Goal: Task Accomplishment & Management: Use online tool/utility

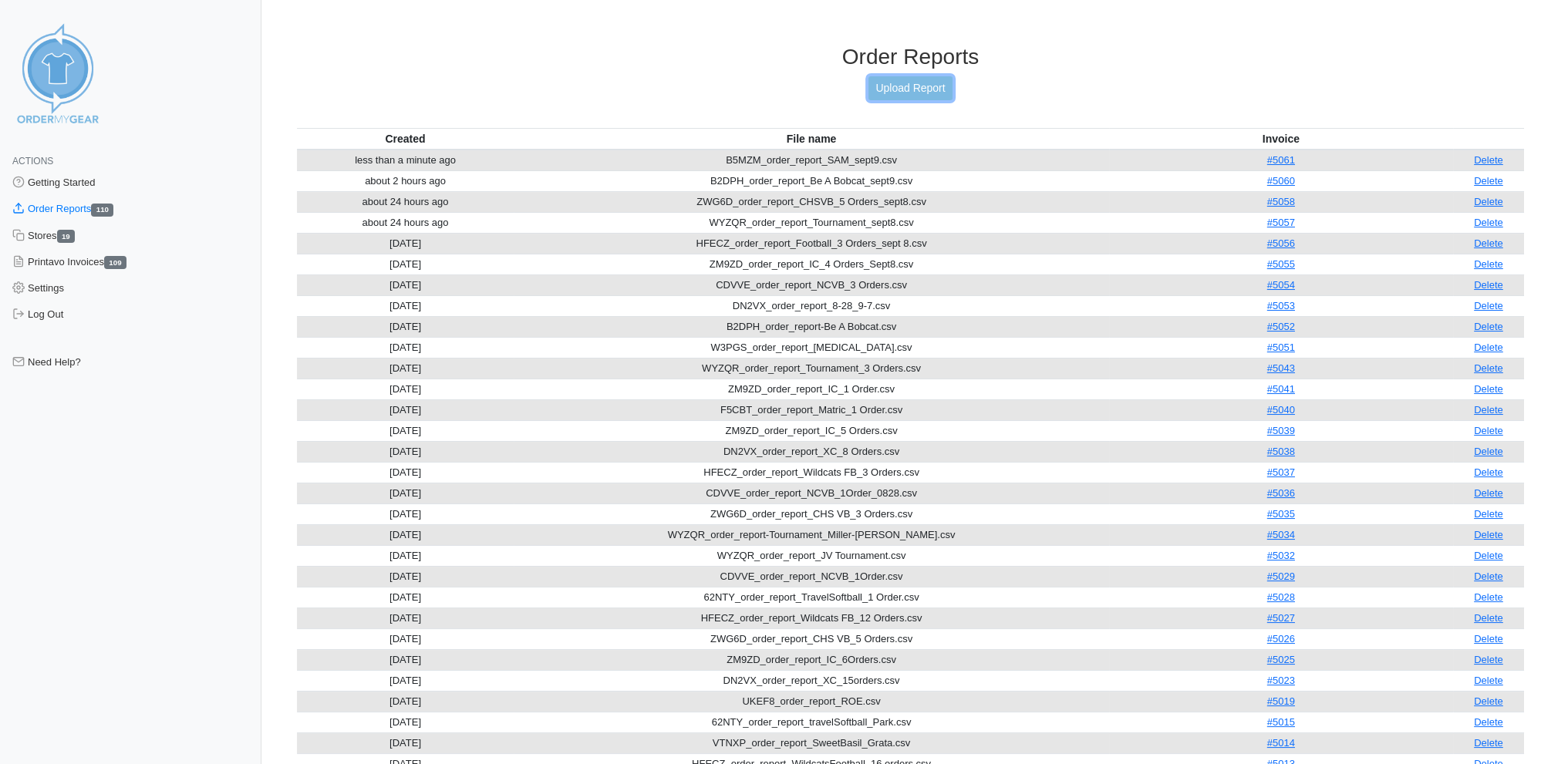
click at [923, 83] on link "Upload Report" at bounding box center [910, 88] width 84 height 24
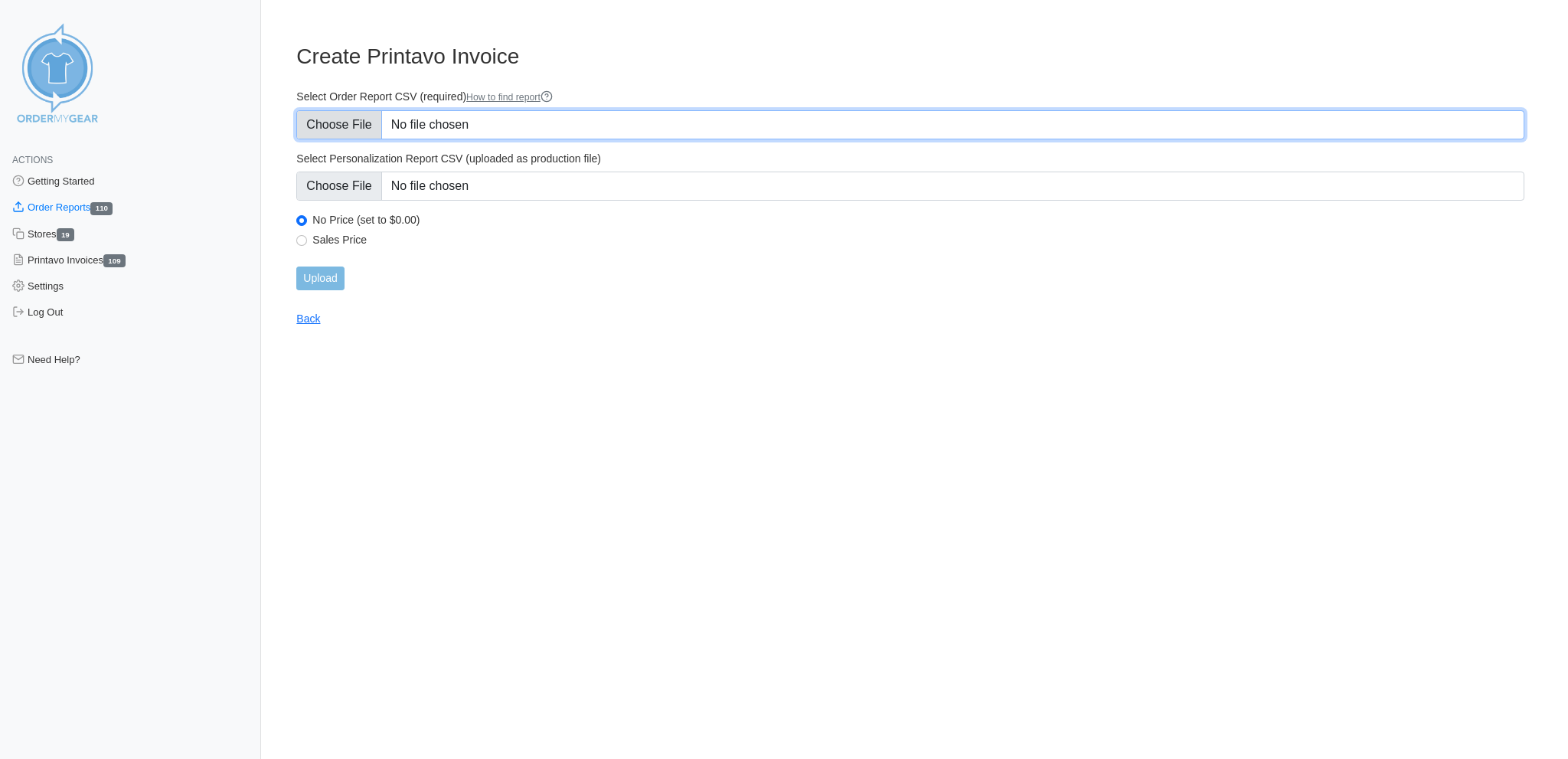
click at [352, 115] on input "Select Order Report CSV (required) How to find report" at bounding box center [909, 125] width 1228 height 29
type input "C:\fakepath\W3PGS_order_report_CHSVB_[MEDICAL_DATA]_sept10.csv"
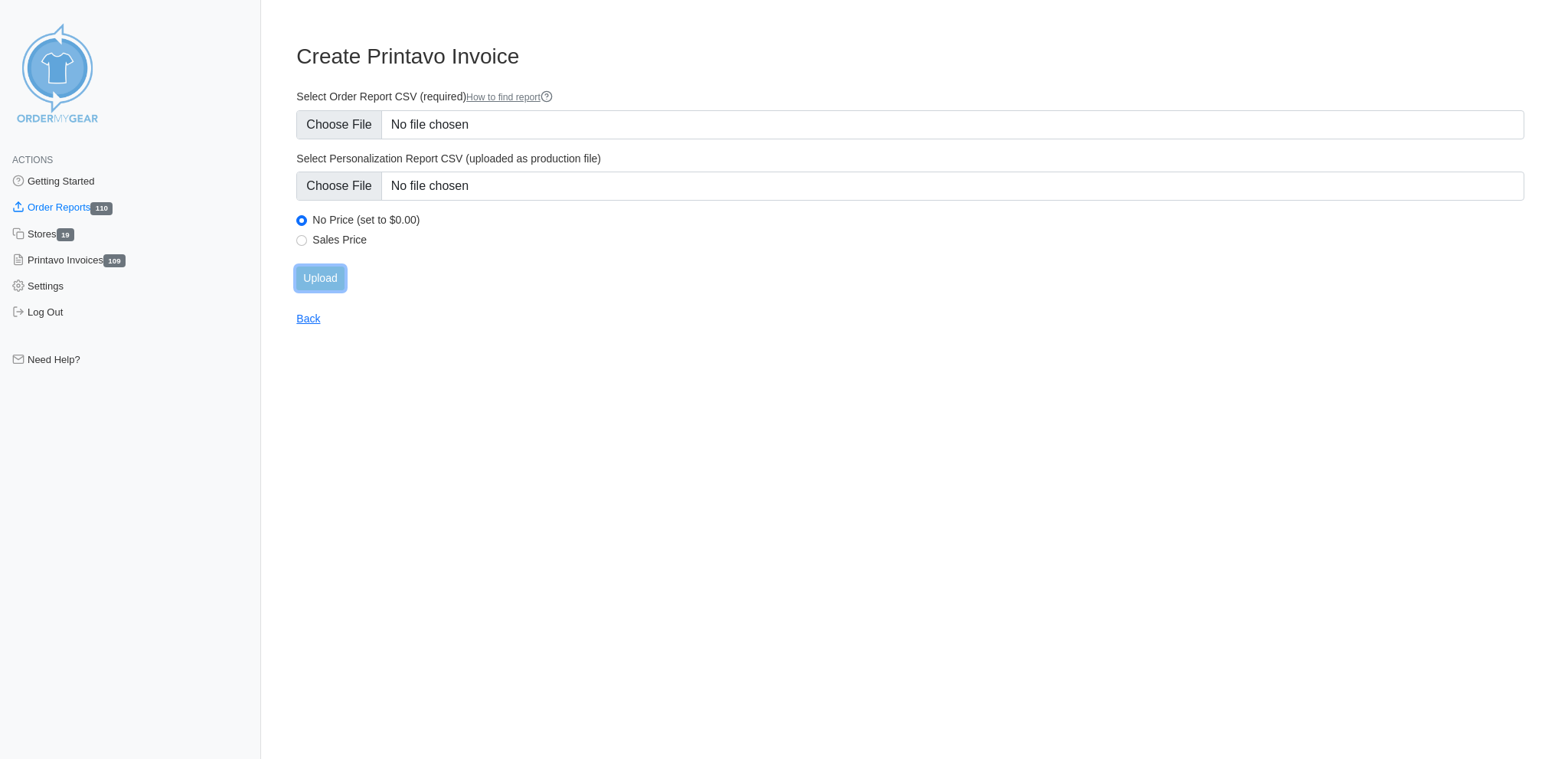
click at [330, 266] on input "Upload" at bounding box center [320, 278] width 47 height 24
